Goal: Information Seeking & Learning: Find specific fact

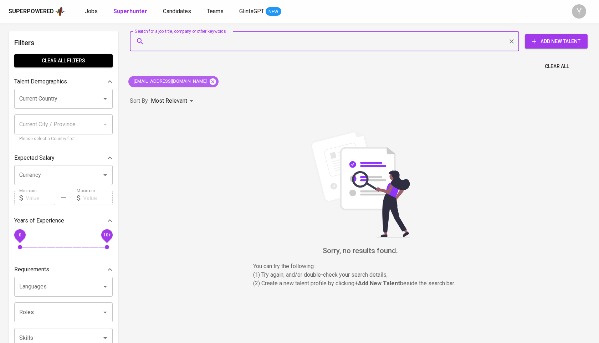
click at [210, 79] on icon at bounding box center [213, 81] width 6 height 6
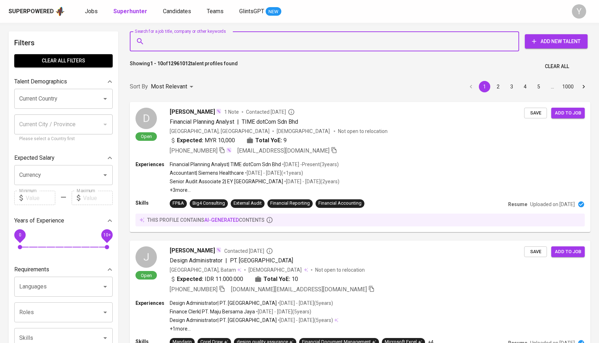
click at [201, 37] on input "Search for a job title, company or other keywords" at bounding box center [326, 42] width 358 height 14
paste input "[PERSON_NAME]"
type input "[PERSON_NAME]"
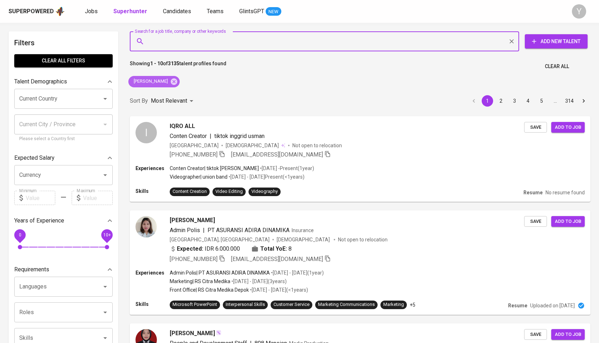
click at [177, 82] on icon at bounding box center [174, 81] width 6 height 6
click at [186, 45] on input "Search for a job title, company or other keywords" at bounding box center [326, 42] width 358 height 14
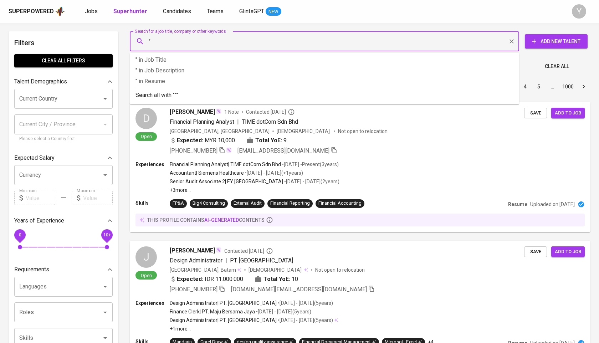
paste input "[PERSON_NAME]"
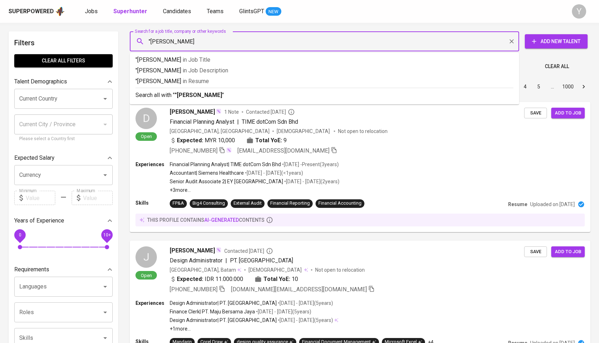
type input ""[PERSON_NAME]""
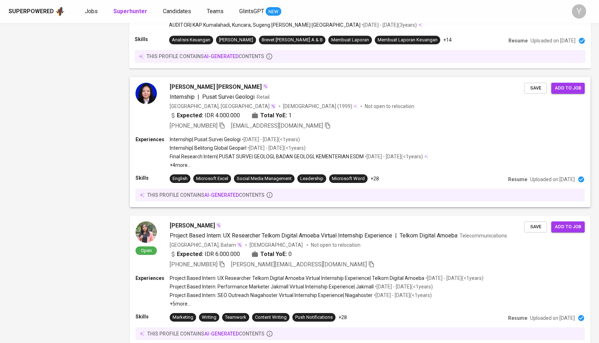
scroll to position [1130, 0]
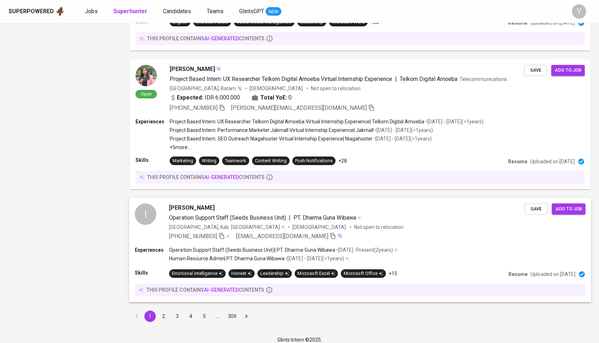
click at [350, 257] on icon at bounding box center [347, 259] width 4 height 4
click at [356, 249] on p "• [DATE] - Present ( 2 years )" at bounding box center [364, 250] width 58 height 7
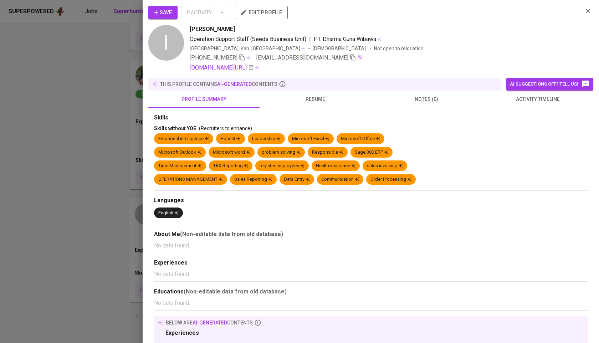
scroll to position [10, 0]
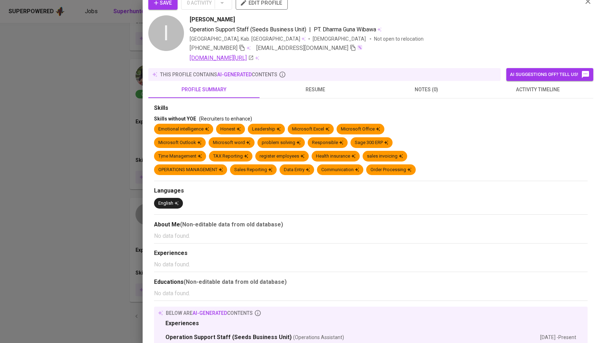
click at [254, 56] on icon at bounding box center [251, 58] width 6 height 6
drag, startPoint x: 182, startPoint y: 57, endPoint x: 302, endPoint y: 57, distance: 119.9
click at [302, 57] on div "I [PERSON_NAME] Operation Support Staff (Seeds Business Unit) | PT. Dharma Guna…" at bounding box center [362, 38] width 429 height 47
click at [333, 55] on div "[DOMAIN_NAME][URL]" at bounding box center [383, 58] width 387 height 9
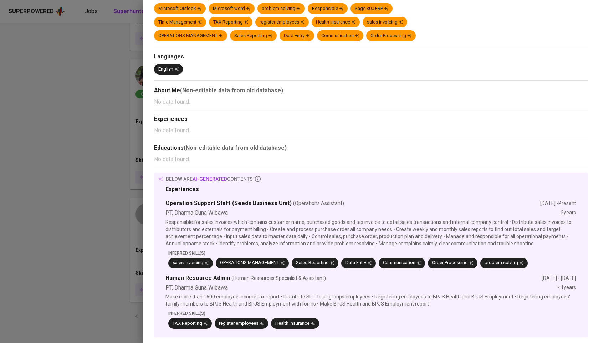
scroll to position [0, 0]
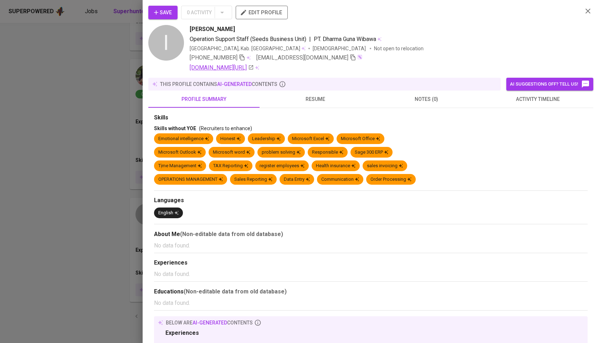
drag, startPoint x: 185, startPoint y: 68, endPoint x: 282, endPoint y: 68, distance: 97.4
click at [282, 68] on div "I [PERSON_NAME] Operation Support Staff (Seeds Business Unit) | PT. Dharma Guna…" at bounding box center [362, 48] width 429 height 47
click at [306, 73] on div "Save 0 Activity edit profile I [PERSON_NAME] Operation Support Staff (Seeds Bus…" at bounding box center [370, 244] width 445 height 476
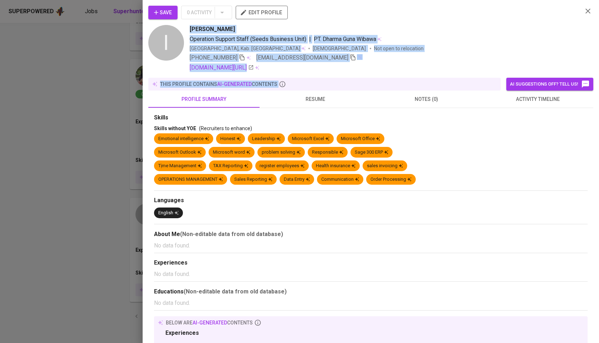
drag, startPoint x: 306, startPoint y: 73, endPoint x: 186, endPoint y: 70, distance: 120.3
click at [186, 70] on div "Save 0 Activity edit profile I [PERSON_NAME] Operation Support Staff (Seeds Bus…" at bounding box center [370, 244] width 445 height 476
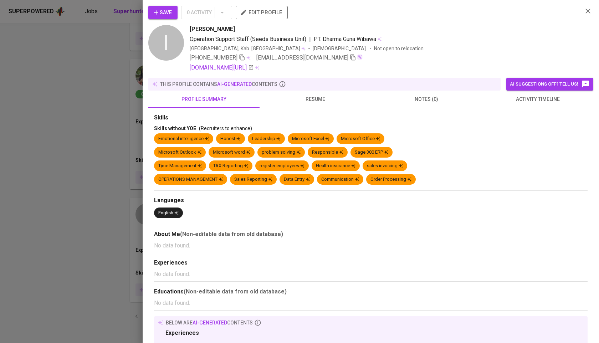
click at [186, 70] on div "I [PERSON_NAME] Operation Support Staff (Seeds Business Unit) | PT. Dharma Guna…" at bounding box center [362, 48] width 429 height 47
click at [98, 171] on div at bounding box center [299, 171] width 599 height 343
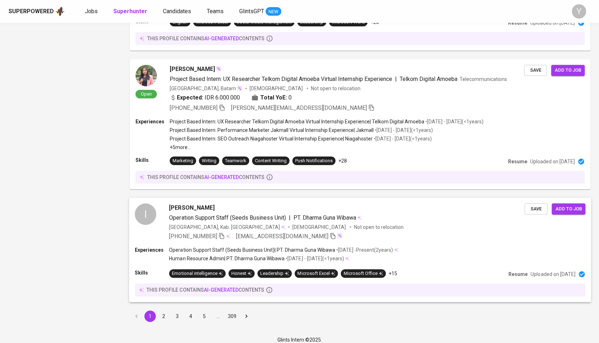
click at [223, 236] on icon "button" at bounding box center [222, 236] width 6 height 6
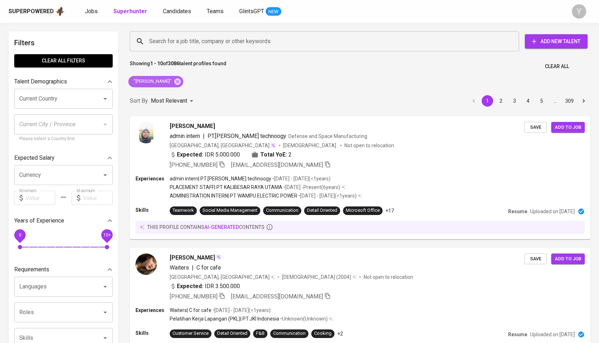
click at [182, 84] on div ""[PERSON_NAME]"" at bounding box center [155, 81] width 55 height 11
click at [181, 84] on icon at bounding box center [178, 82] width 8 height 8
click at [193, 47] on input "Search for a job title, company or other keywords" at bounding box center [326, 42] width 358 height 14
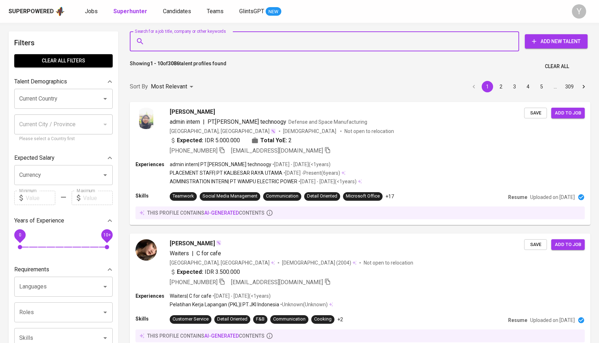
click at [201, 44] on input "Search for a job title, company or other keywords" at bounding box center [326, 42] width 358 height 14
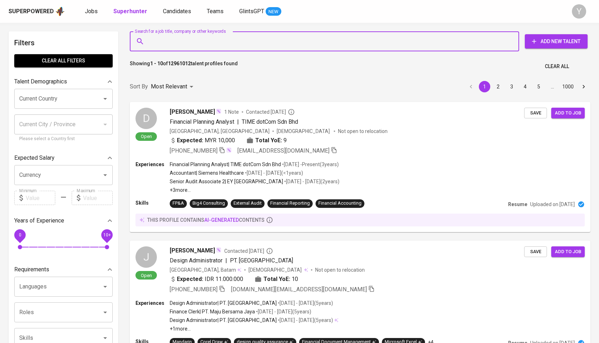
paste input "nurfaridah135@gmail.com"
type input "nurfaridah135@gmail.com"
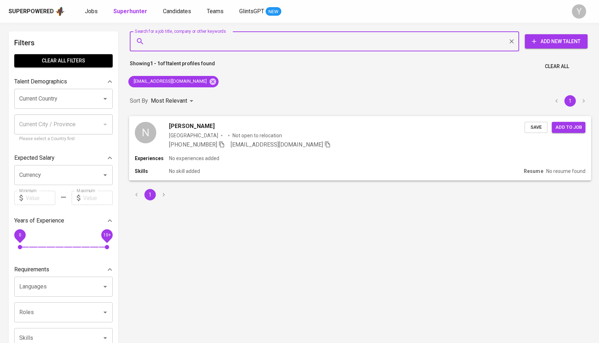
click at [219, 145] on icon "button" at bounding box center [221, 144] width 5 height 6
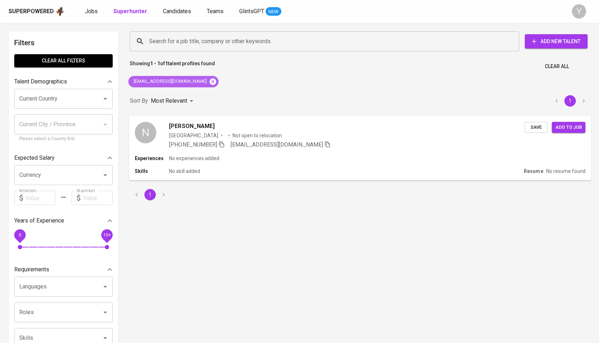
click at [209, 78] on icon at bounding box center [213, 82] width 8 height 8
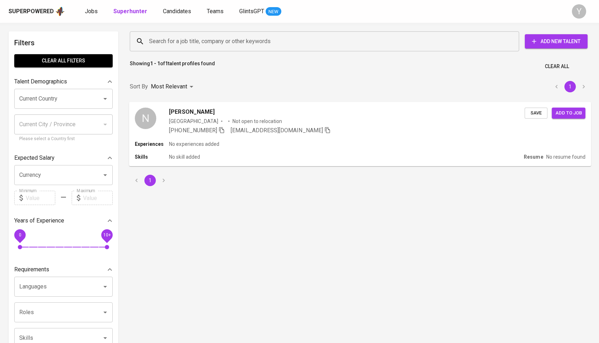
click at [216, 37] on input "Search for a job title, company or other keywords" at bounding box center [326, 42] width 358 height 14
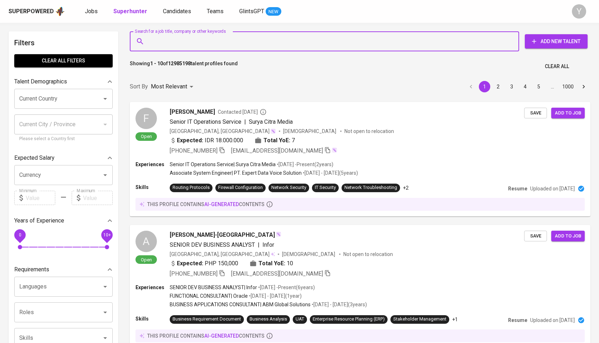
paste input "hadiwidjaja.nina@gmail.com"
type input "hadiwidjaja.nina@gmail.com"
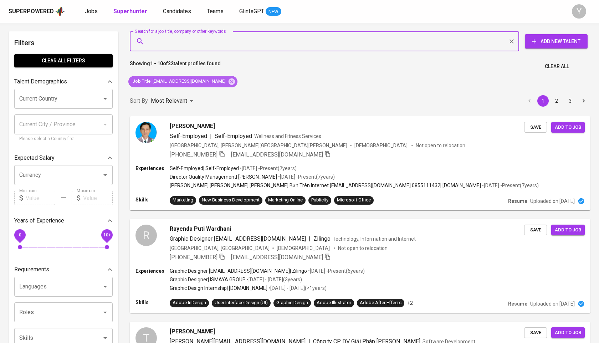
click at [229, 79] on icon at bounding box center [232, 81] width 6 height 6
click at [187, 33] on div "Search for a job title, company or other keywords" at bounding box center [325, 41] width 390 height 20
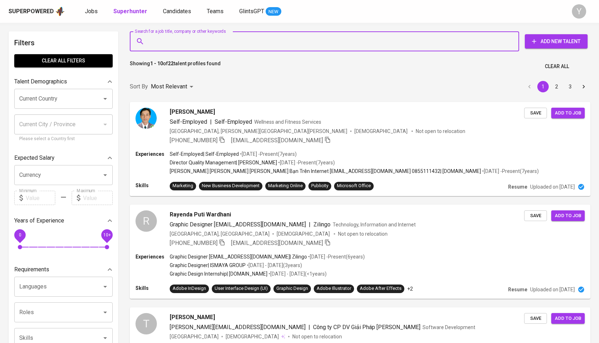
click at [187, 41] on input "Search for a job title, company or other keywords" at bounding box center [326, 42] width 358 height 14
paste input "hadiwidjaja.nina@gmail.com"
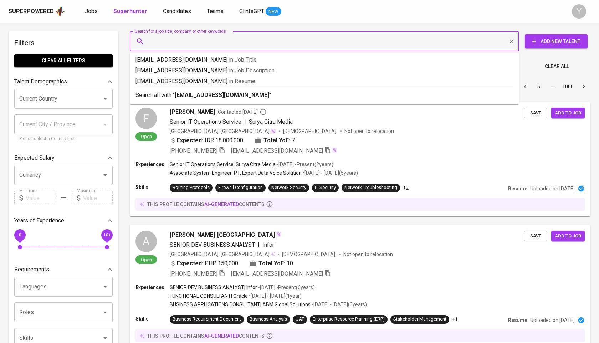
type input "hadiwidjaja.nina@gmail.com"
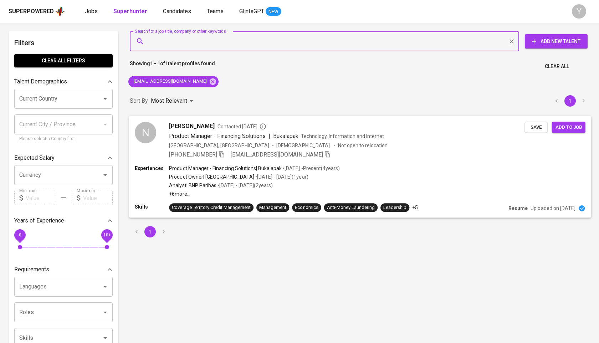
click at [225, 154] on icon "button" at bounding box center [222, 154] width 6 height 6
